Goal: Information Seeking & Learning: Find specific page/section

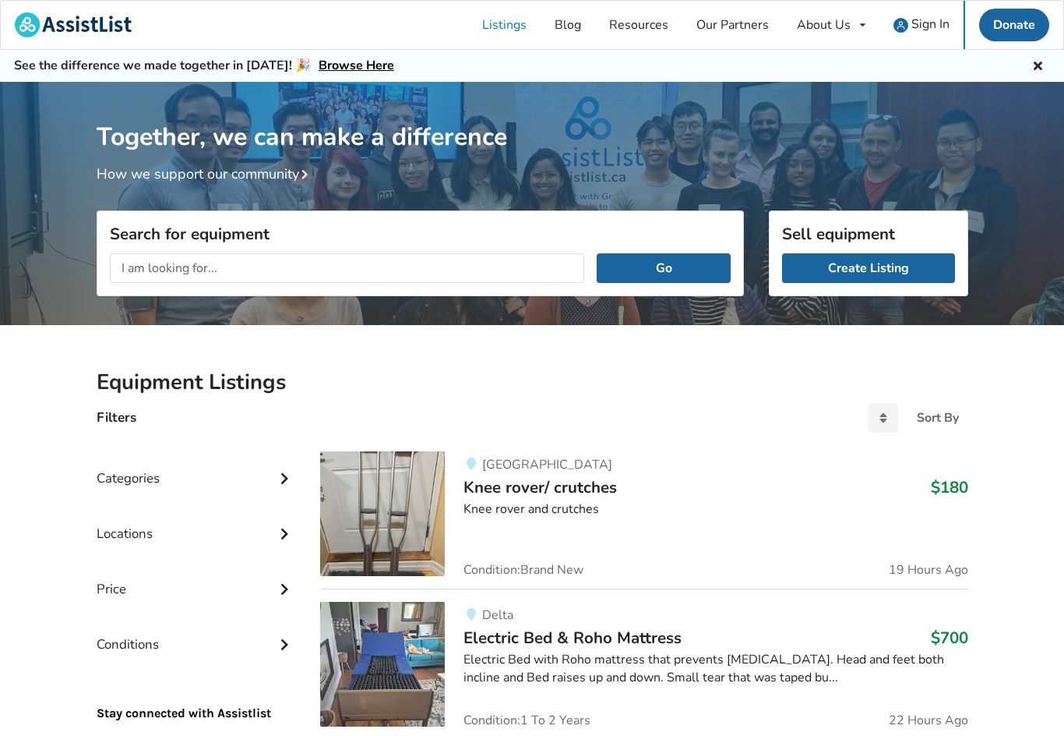
click at [936, 21] on span "Sign In" at bounding box center [931, 24] width 38 height 17
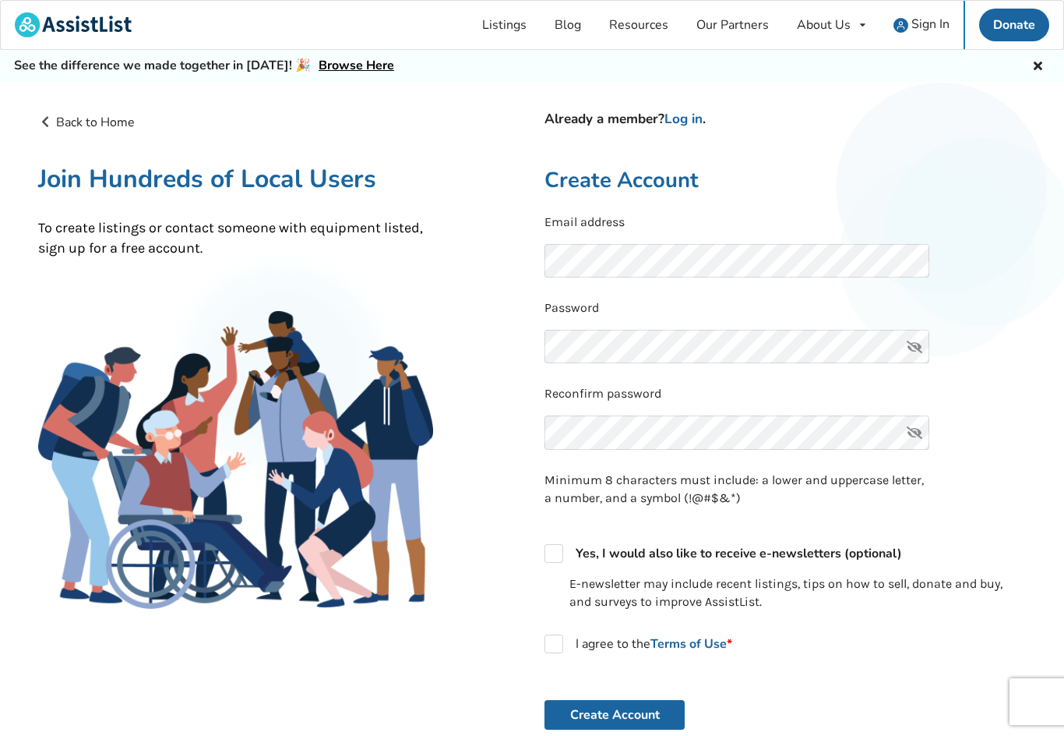
click at [934, 23] on span "Sign In" at bounding box center [931, 24] width 38 height 17
click at [699, 118] on link "Log in" at bounding box center [684, 119] width 38 height 18
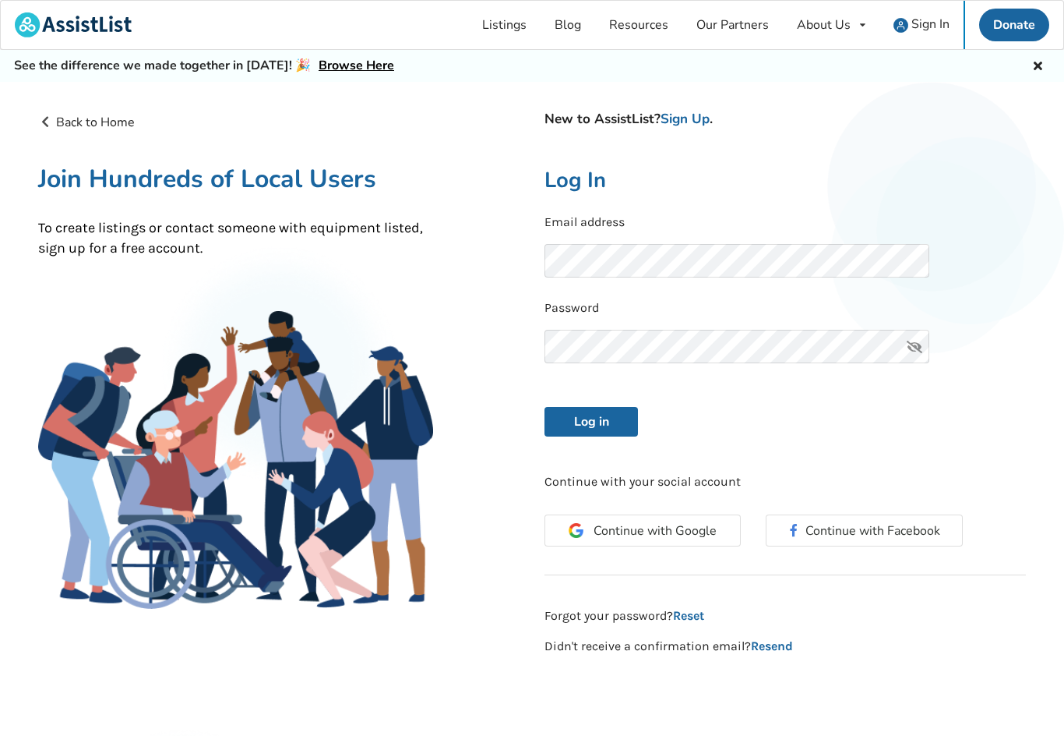
click at [591, 418] on button "Log in" at bounding box center [592, 422] width 94 height 30
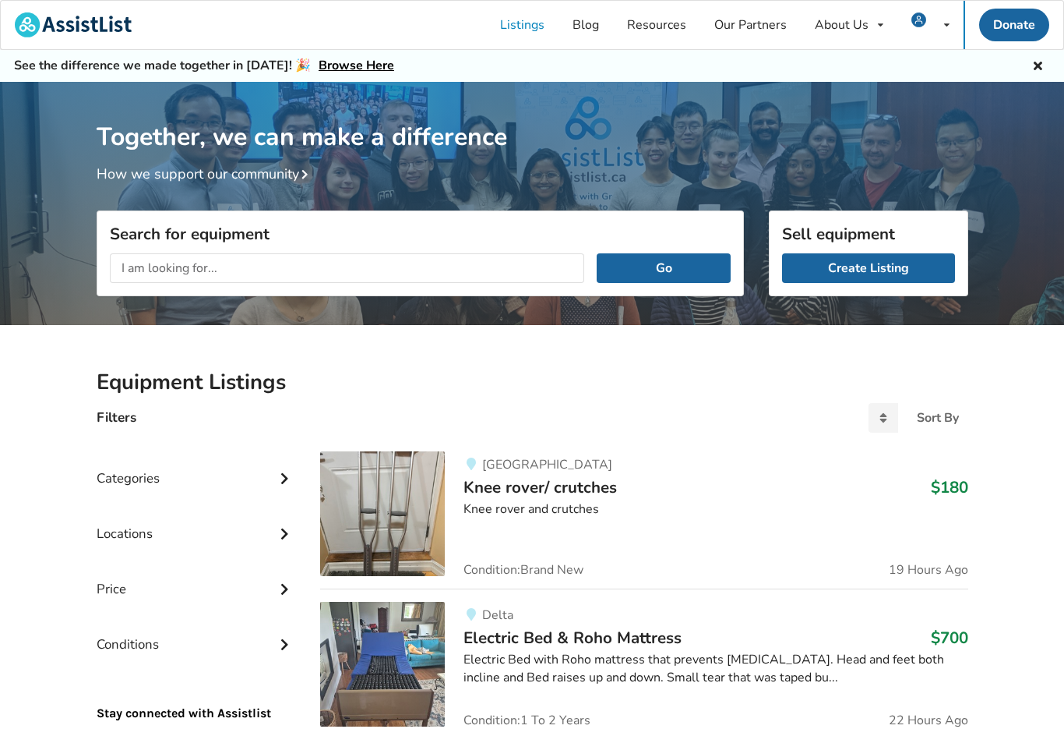
click at [145, 263] on input "text" at bounding box center [347, 268] width 475 height 30
type input "Suitcase ramp"
click at [664, 267] on button "Go" at bounding box center [663, 268] width 133 height 30
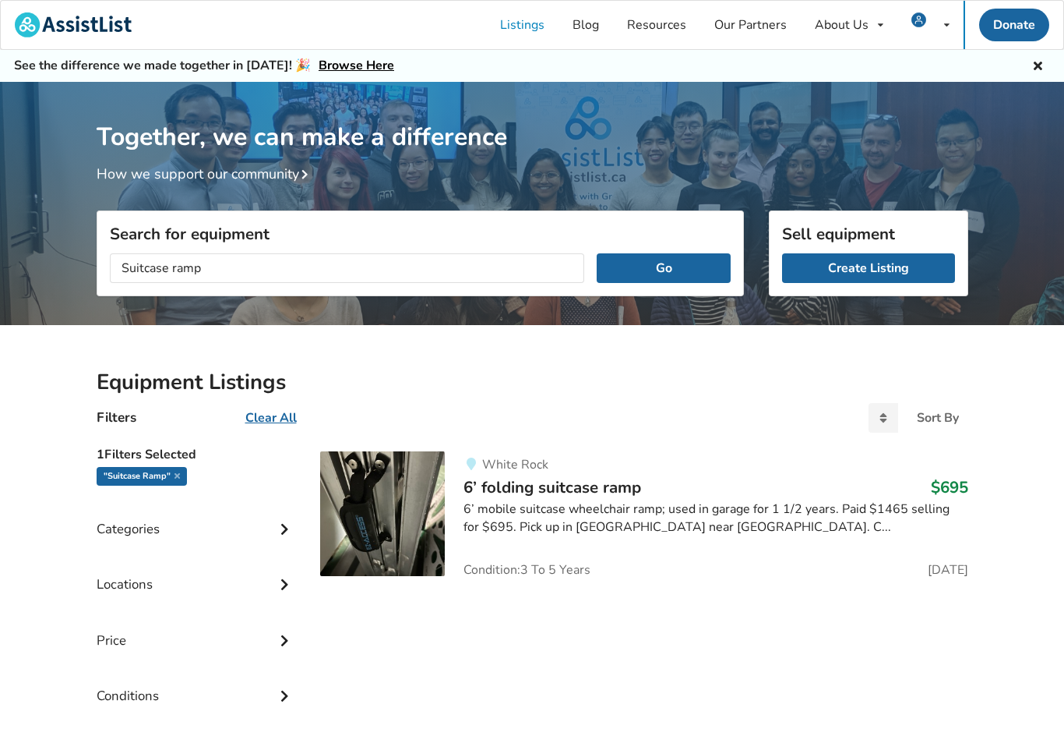
click at [664, 266] on button "Go" at bounding box center [663, 268] width 133 height 30
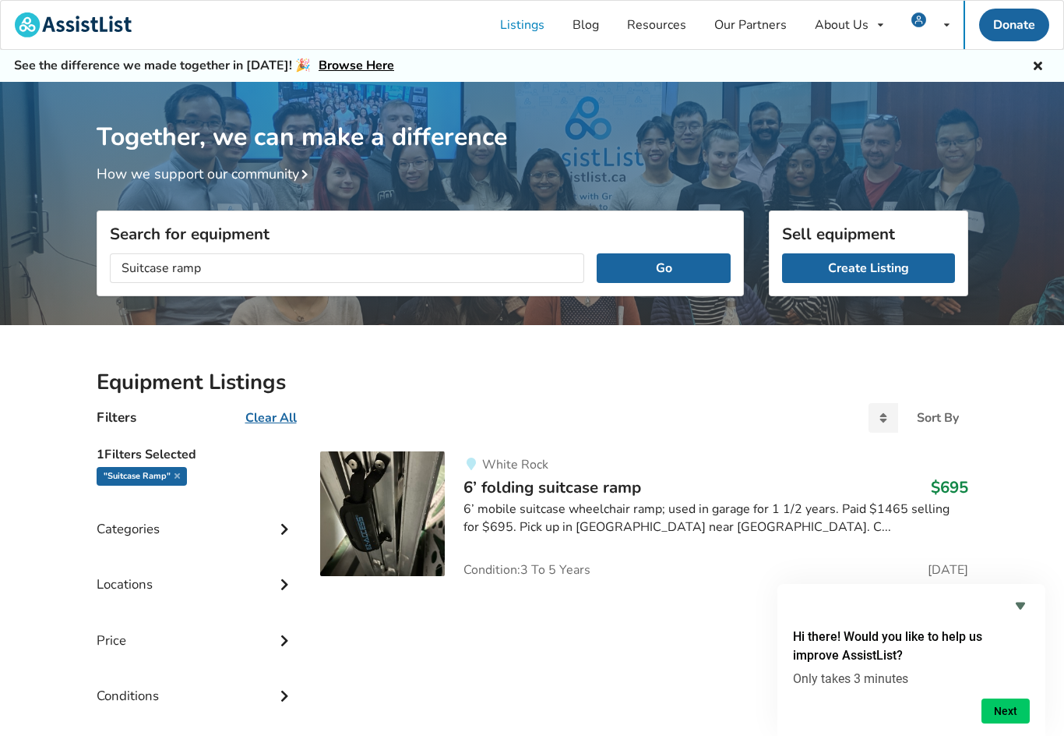
click at [535, 24] on link "Listings" at bounding box center [522, 25] width 72 height 48
